Goal: Information Seeking & Learning: Find contact information

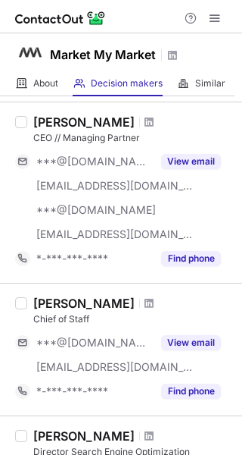
scroll to position [486, 0]
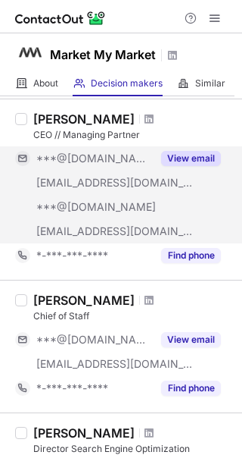
click at [190, 169] on div "View email" at bounding box center [186, 158] width 69 height 24
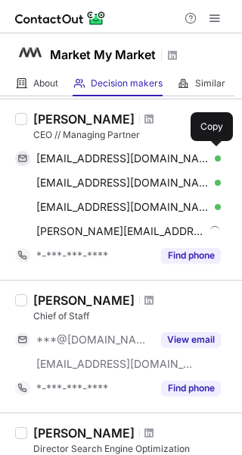
click at [200, 167] on div "ryanssp@gmail.com Verified Copy" at bounding box center [118, 158] width 206 height 24
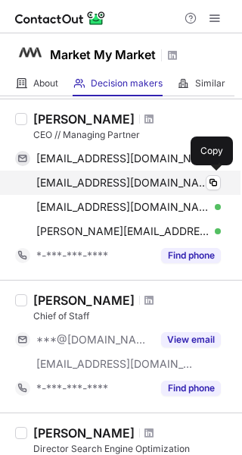
click at [205, 182] on div "rklein@bakerzimmerman.com Verified" at bounding box center [128, 183] width 185 height 14
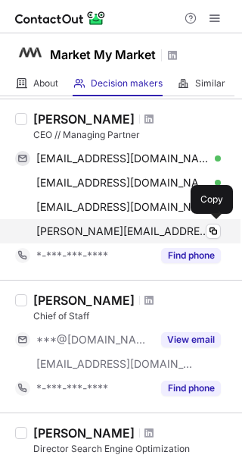
click at [211, 219] on div "ryan@marketmymarket.com Verified Copy" at bounding box center [118, 231] width 206 height 24
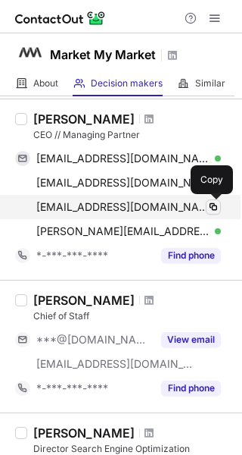
click at [209, 214] on button at bounding box center [213, 206] width 15 height 15
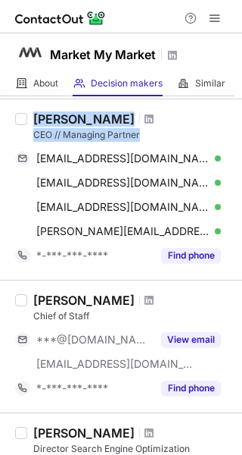
drag, startPoint x: 141, startPoint y: 128, endPoint x: 30, endPoint y: 118, distance: 111.1
click at [30, 120] on div "Ryan Klein CEO // Managing Partner ryanssp@gmail.com Verified Copy rklein@baker…" at bounding box center [130, 189] width 206 height 156
copy div "Ryan Klein CEO // Managing Partner"
click at [145, 119] on span at bounding box center [149, 119] width 9 height 12
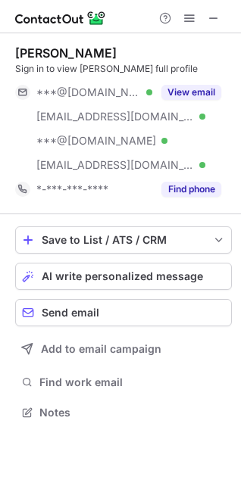
scroll to position [402, 241]
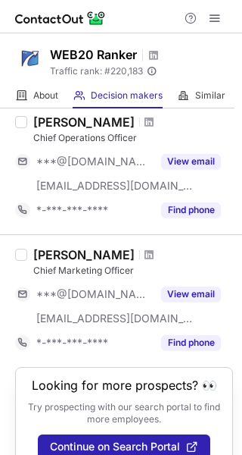
scroll to position [257, 0]
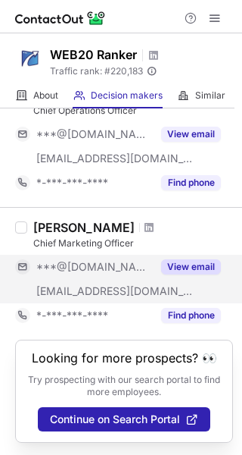
click at [136, 284] on span "[EMAIL_ADDRESS][DOMAIN_NAME]" at bounding box center [115, 291] width 158 height 14
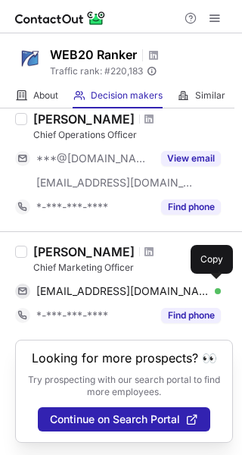
scroll to position [233, 0]
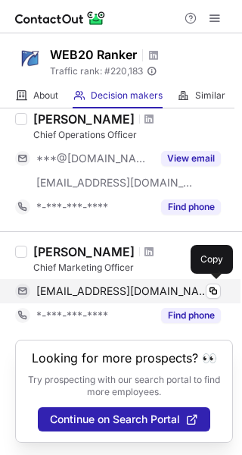
click at [124, 287] on span "sophiaallen@gmail.com" at bounding box center [123, 291] width 174 height 14
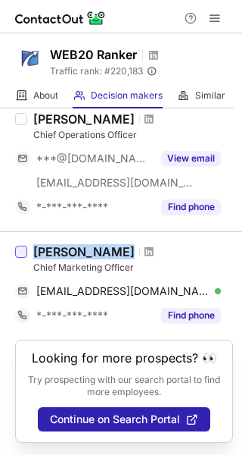
drag, startPoint x: 149, startPoint y: 258, endPoint x: 26, endPoint y: 254, distance: 123.6
click at [26, 254] on div "Sophia Allen Chief Marketing Officer sophiaallen@gmail.com Verified Copy *-***-…" at bounding box center [121, 285] width 242 height 108
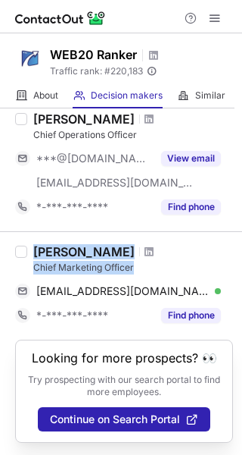
drag, startPoint x: 145, startPoint y: 264, endPoint x: 30, endPoint y: 254, distance: 114.9
click at [30, 254] on div "Sophia Allen Chief Marketing Officer sophiaallen@gmail.com Verified Copy *-***-…" at bounding box center [130, 285] width 206 height 83
copy div "Sophia Allen Chief Marketing Officer"
click at [145, 253] on span at bounding box center [149, 251] width 9 height 12
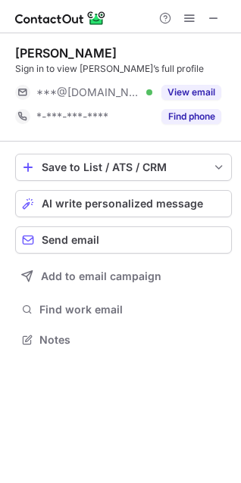
scroll to position [330, 241]
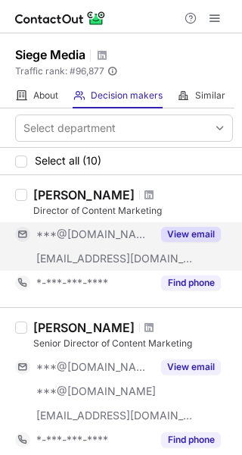
click at [138, 249] on div "***@siegemedia.com" at bounding box center [83, 258] width 137 height 24
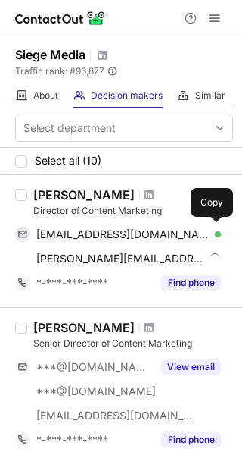
click at [194, 234] on div "sarahpfledderer@gmail.com Verified" at bounding box center [128, 234] width 185 height 14
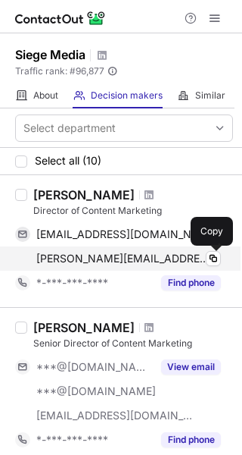
click at [205, 261] on div "sarah@siegemedia.com Verified Copy" at bounding box center [118, 258] width 206 height 24
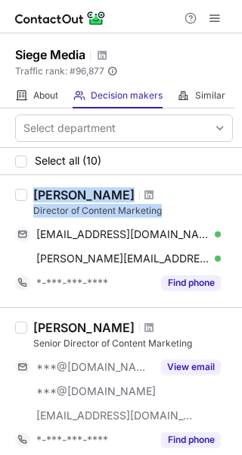
drag, startPoint x: 171, startPoint y: 212, endPoint x: 34, endPoint y: 195, distance: 138.2
click at [34, 195] on div "Sarah Pfledderer Director of Content Marketing" at bounding box center [133, 202] width 200 height 30
copy div "Sarah Pfledderer Director of Content Marketing"
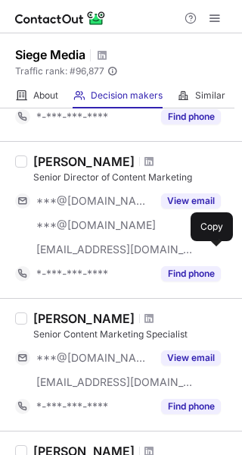
scroll to position [182, 0]
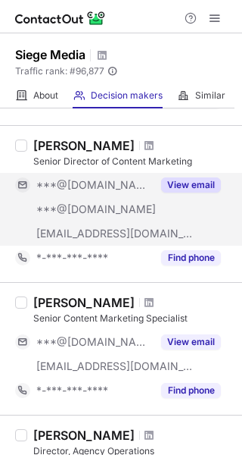
click at [142, 222] on div "***@siegemedia.com" at bounding box center [83, 233] width 137 height 24
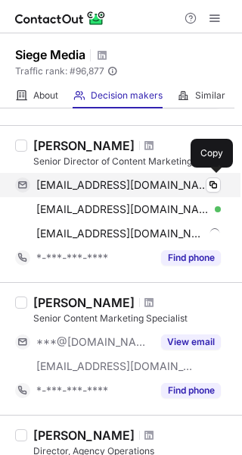
click at [199, 188] on div "thalpren@gmail.com Verified" at bounding box center [128, 185] width 185 height 14
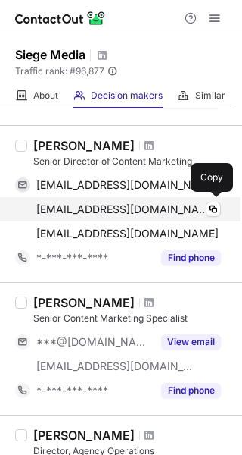
click at [199, 205] on div "thalpren@yahoo.com Verified" at bounding box center [128, 209] width 185 height 14
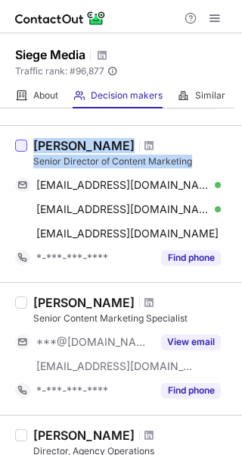
drag, startPoint x: 137, startPoint y: 162, endPoint x: 25, endPoint y: 143, distance: 113.7
click at [25, 143] on div "Tess Halpren Senior Director of Content Marketing thalpren@gmail.com Verified C…" at bounding box center [121, 203] width 242 height 157
copy div "Tess Halpren Senior Director of Content Marketing"
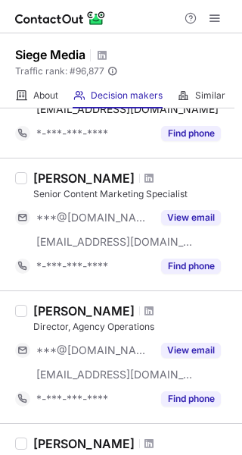
scroll to position [314, 0]
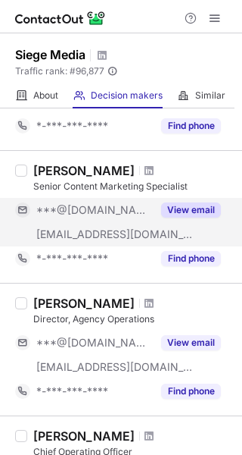
click at [129, 215] on div "***@[DOMAIN_NAME]" at bounding box center [94, 210] width 116 height 14
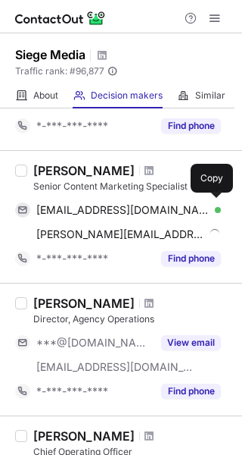
click at [202, 207] on div "nisbetkt@gmail.com Verified" at bounding box center [128, 210] width 185 height 14
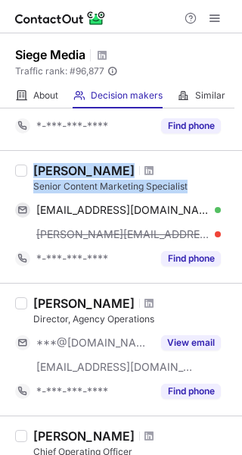
drag, startPoint x: 191, startPoint y: 184, endPoint x: 30, endPoint y: 170, distance: 161.3
click at [30, 170] on div "Katie Adelman Senior Content Marketing Specialist nisbetkt@gmail.com Verified C…" at bounding box center [130, 217] width 206 height 108
copy div "Katie Adelman Senior Content Marketing Specialist"
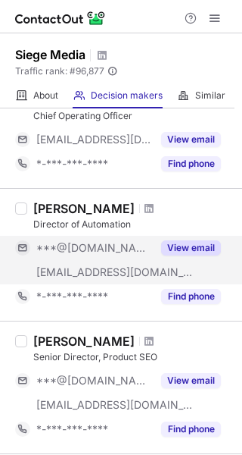
scroll to position [644, 0]
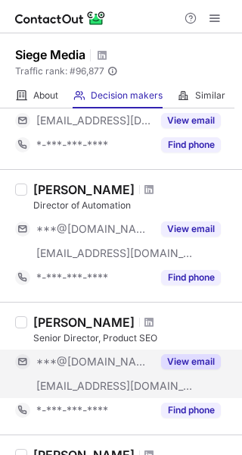
click at [120, 374] on div "***@siegemedia.com" at bounding box center [83, 386] width 137 height 24
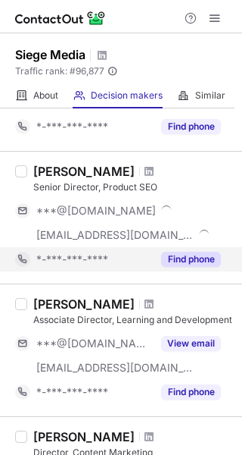
scroll to position [800, 0]
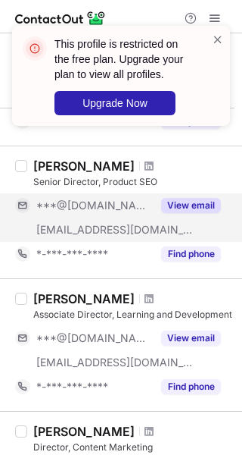
click at [200, 208] on button "View email" at bounding box center [191, 205] width 60 height 15
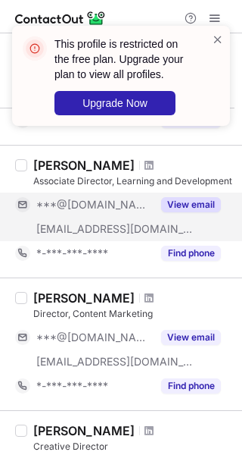
scroll to position [941, 0]
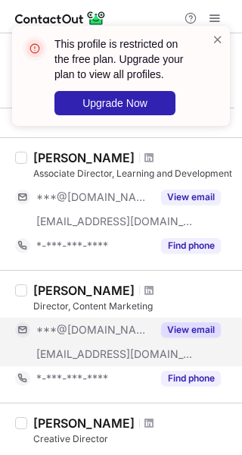
click at [121, 333] on div "***@[DOMAIN_NAME]" at bounding box center [94, 330] width 116 height 14
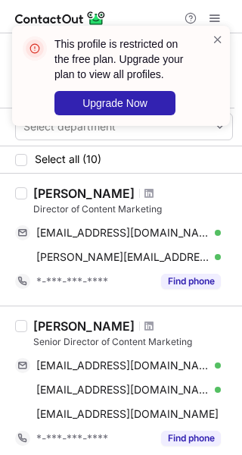
scroll to position [0, 0]
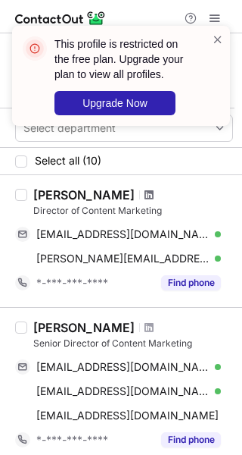
click at [147, 195] on span at bounding box center [149, 195] width 9 height 12
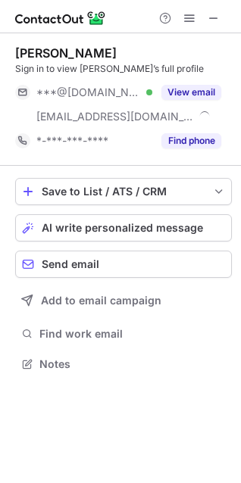
scroll to position [354, 241]
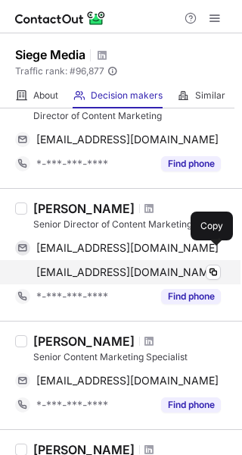
scroll to position [109, 0]
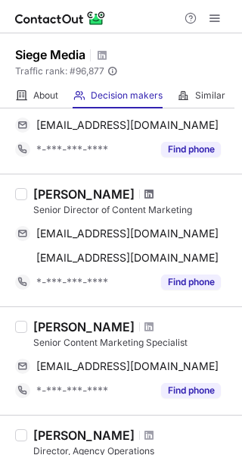
click at [145, 193] on span at bounding box center [149, 194] width 9 height 12
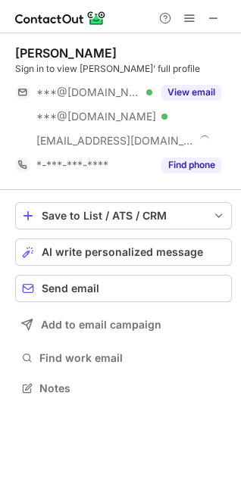
scroll to position [378, 241]
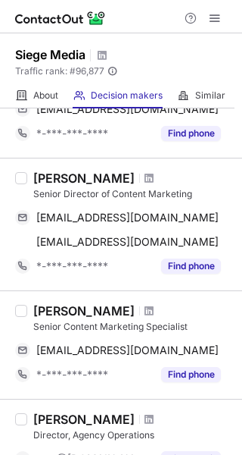
scroll to position [123, 0]
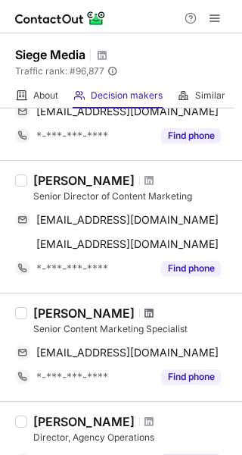
click at [145, 315] on span at bounding box center [149, 313] width 9 height 12
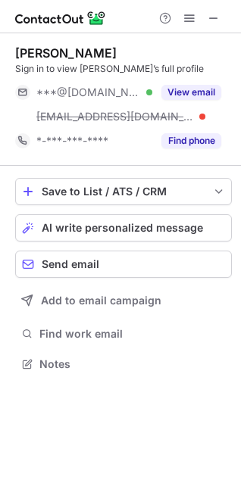
scroll to position [354, 241]
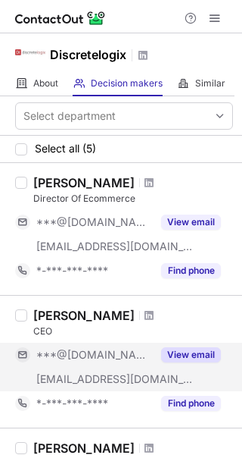
click at [89, 358] on span "***@[DOMAIN_NAME]" at bounding box center [94, 355] width 116 height 14
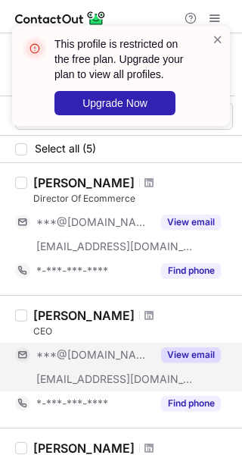
click at [205, 358] on button "View email" at bounding box center [191, 354] width 60 height 15
